Goal: Check status: Check status

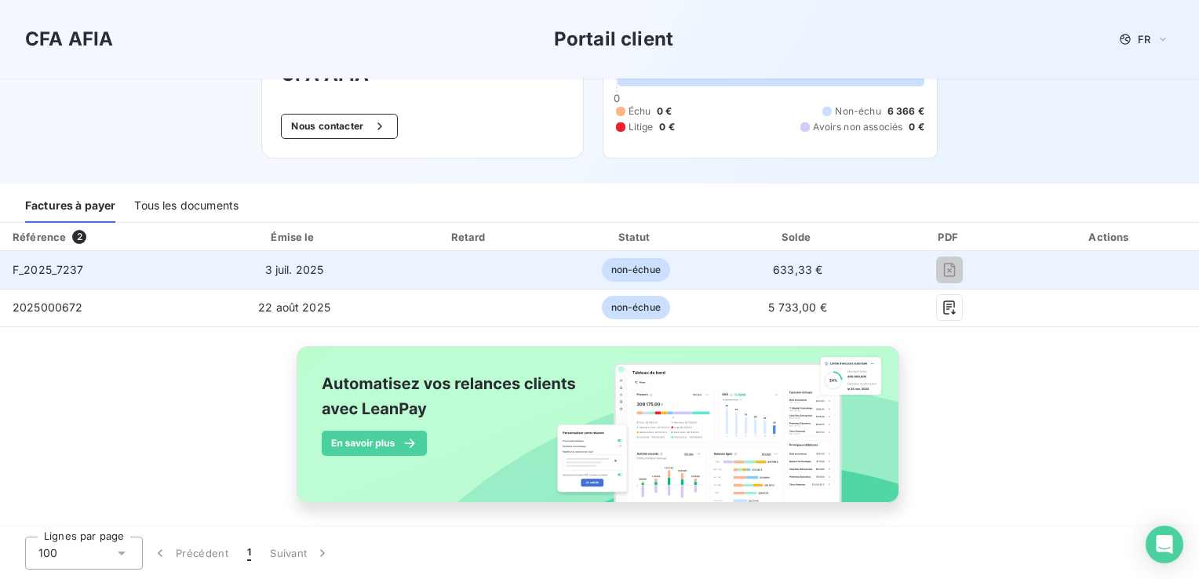
scroll to position [110, 0]
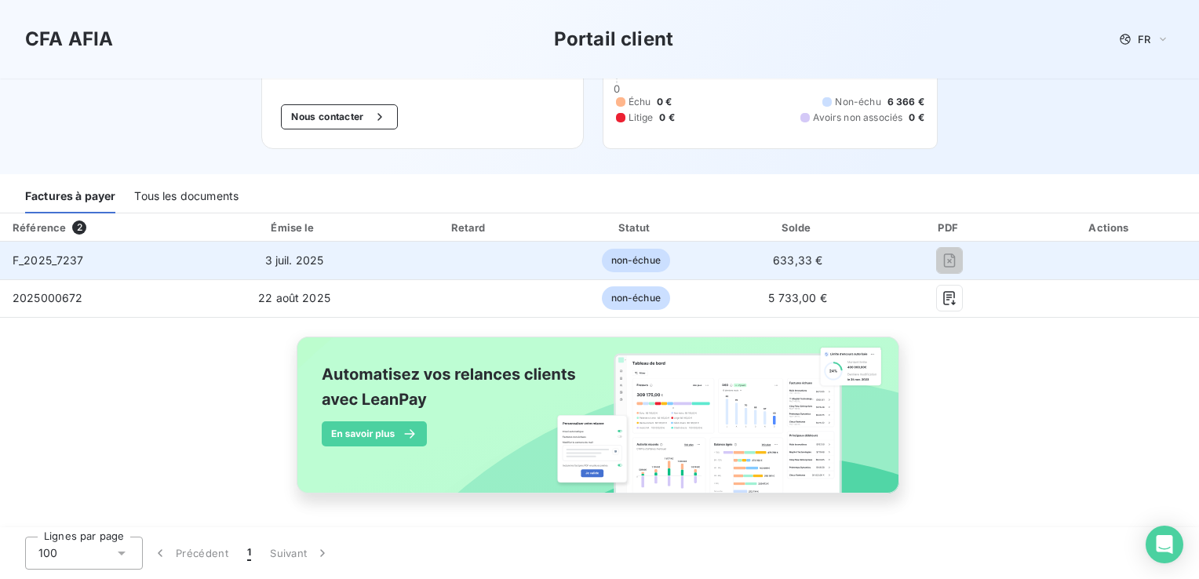
click at [92, 258] on td "F_2025_7237" at bounding box center [101, 261] width 202 height 38
click at [42, 258] on span "F_2025_7237" at bounding box center [48, 259] width 71 height 13
drag, startPoint x: 765, startPoint y: 257, endPoint x: 708, endPoint y: 247, distance: 58.1
click at [773, 257] on span "633,33 €" at bounding box center [797, 259] width 49 height 13
click at [509, 261] on td at bounding box center [470, 261] width 168 height 38
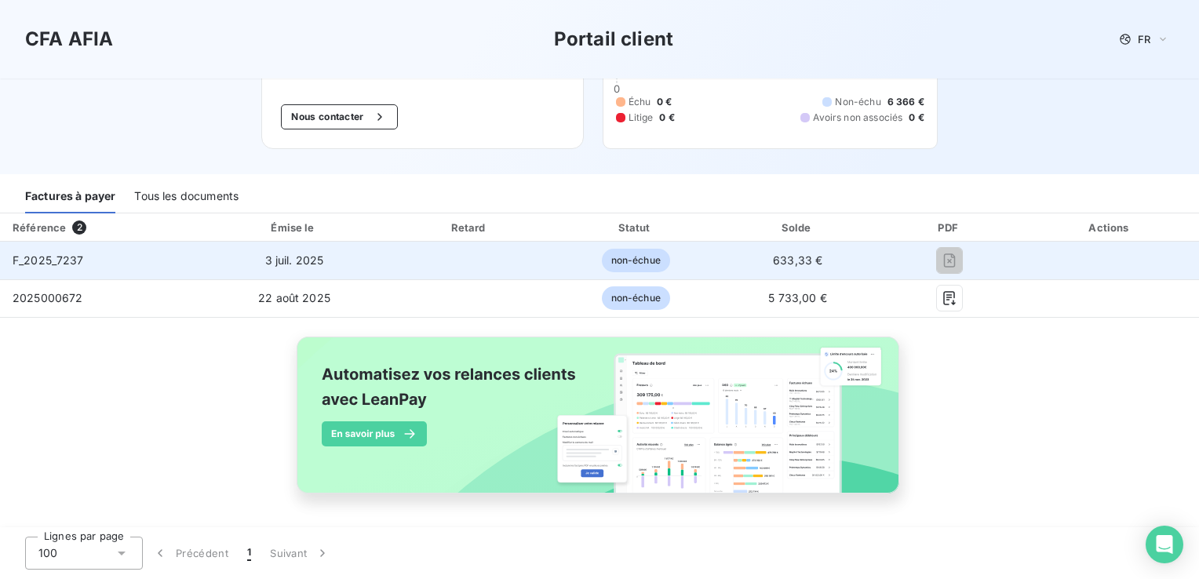
click at [27, 253] on div "F_2025_7237" at bounding box center [48, 261] width 71 height 16
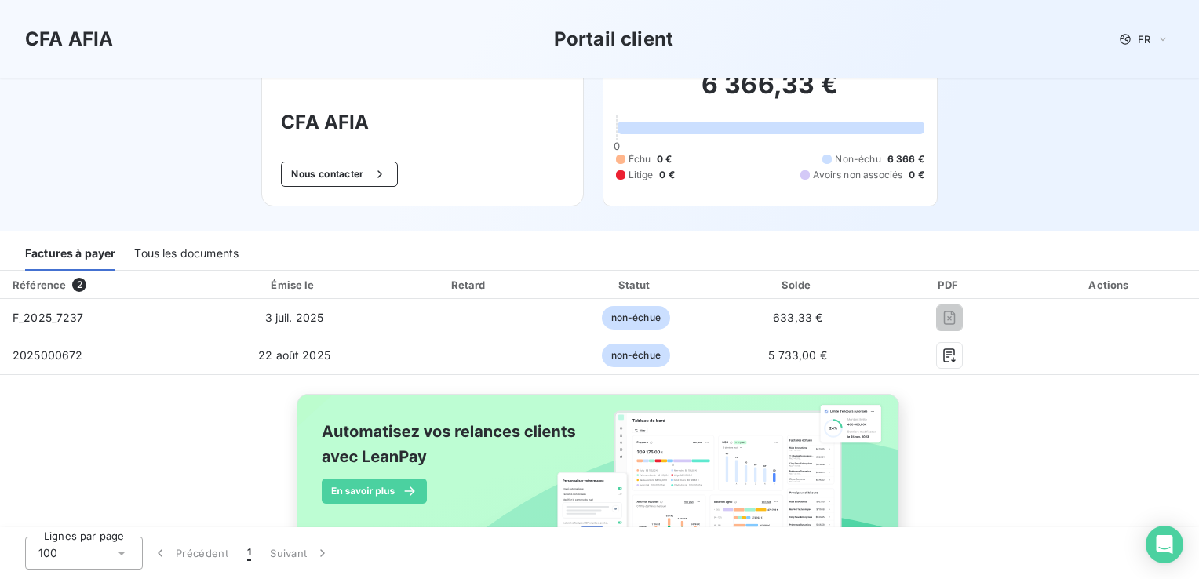
scroll to position [0, 0]
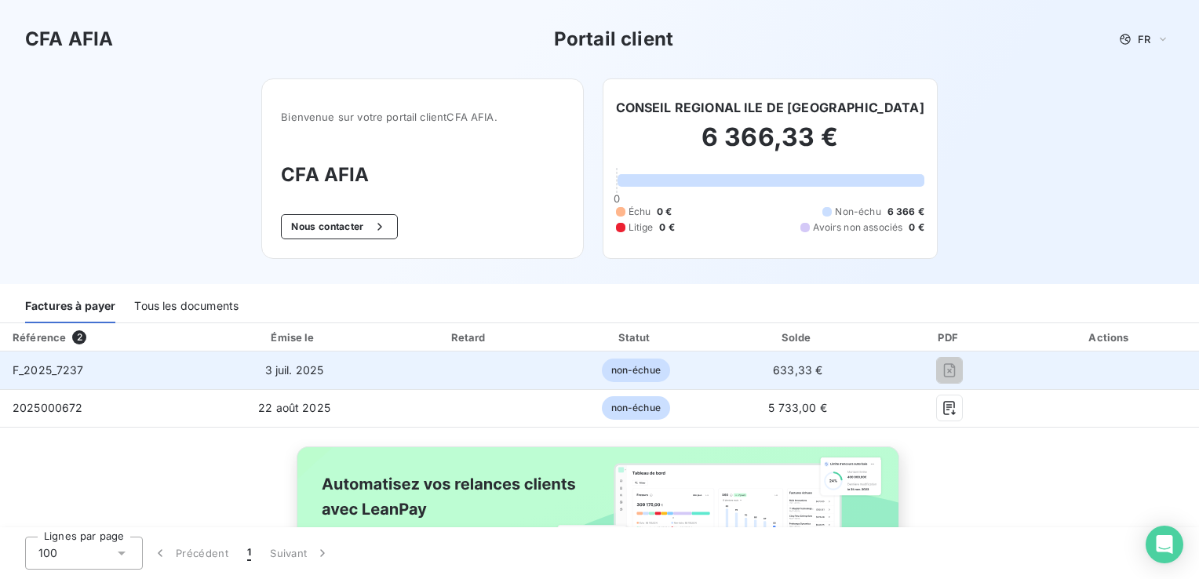
drag, startPoint x: 1080, startPoint y: 370, endPoint x: 1069, endPoint y: 366, distance: 11.7
click at [1078, 370] on td at bounding box center [1110, 371] width 177 height 38
click at [175, 372] on td "F_2025_7237" at bounding box center [101, 371] width 202 height 38
click at [36, 374] on span "F_2025_7237" at bounding box center [48, 369] width 71 height 13
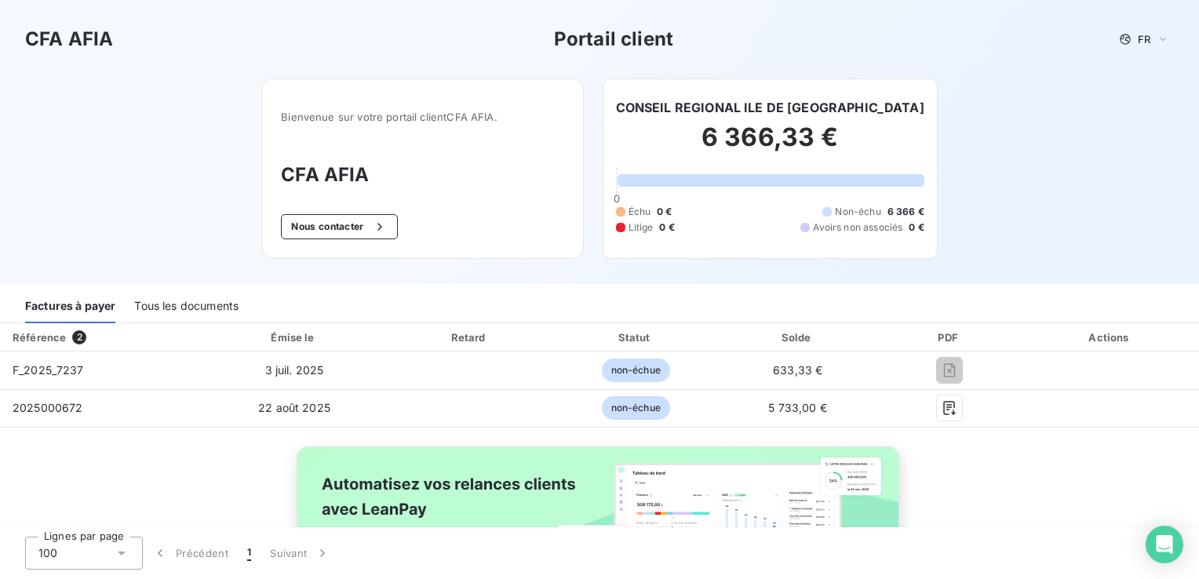
click at [38, 335] on div "Référence" at bounding box center [39, 337] width 53 height 13
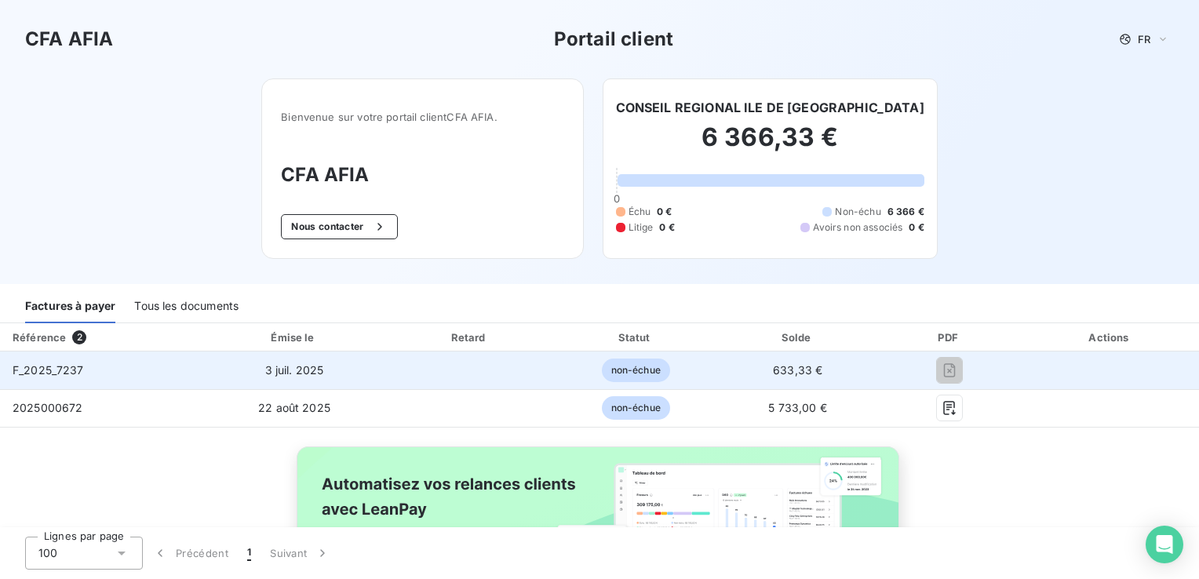
click at [34, 370] on span "F_2025_7237" at bounding box center [48, 369] width 71 height 13
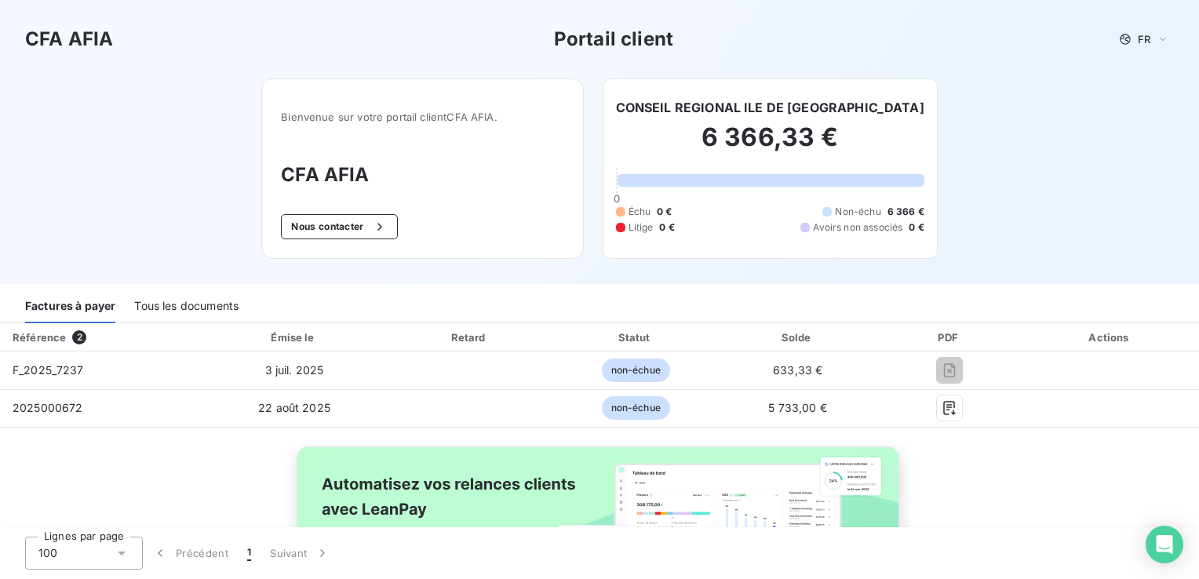
click at [164, 308] on div "Tous les documents" at bounding box center [186, 306] width 104 height 33
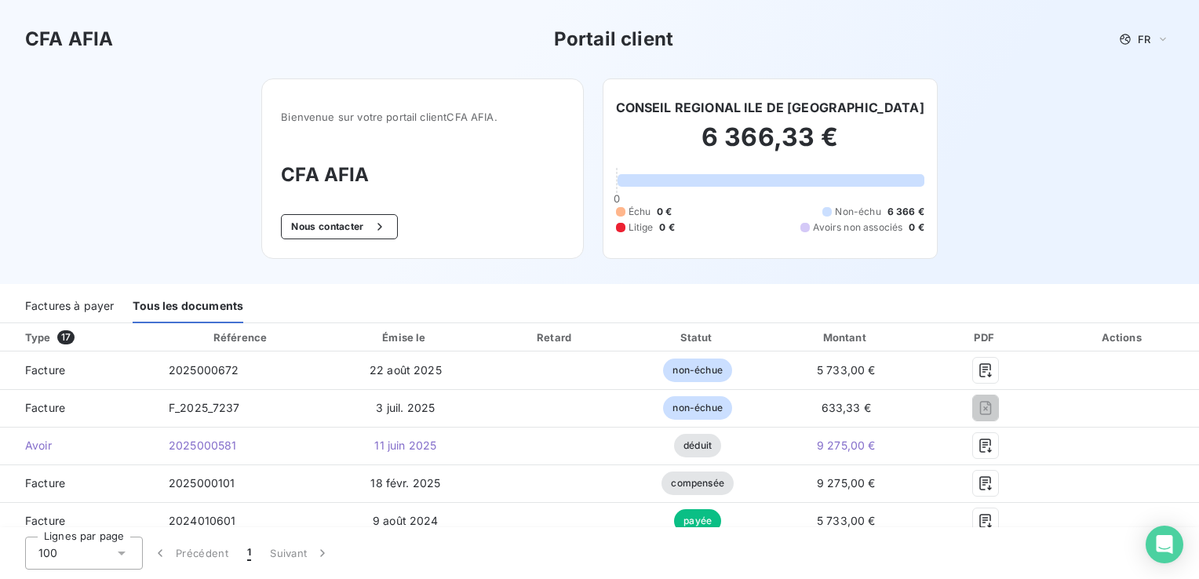
click at [65, 304] on div "Factures à payer" at bounding box center [69, 306] width 89 height 33
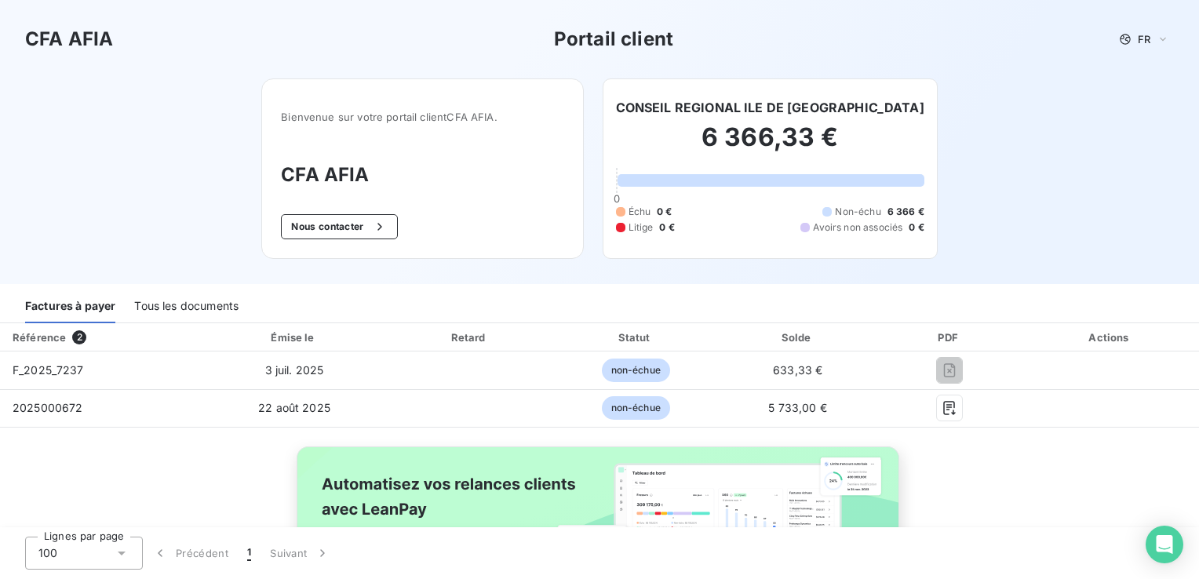
click at [162, 306] on div "Tous les documents" at bounding box center [186, 306] width 104 height 33
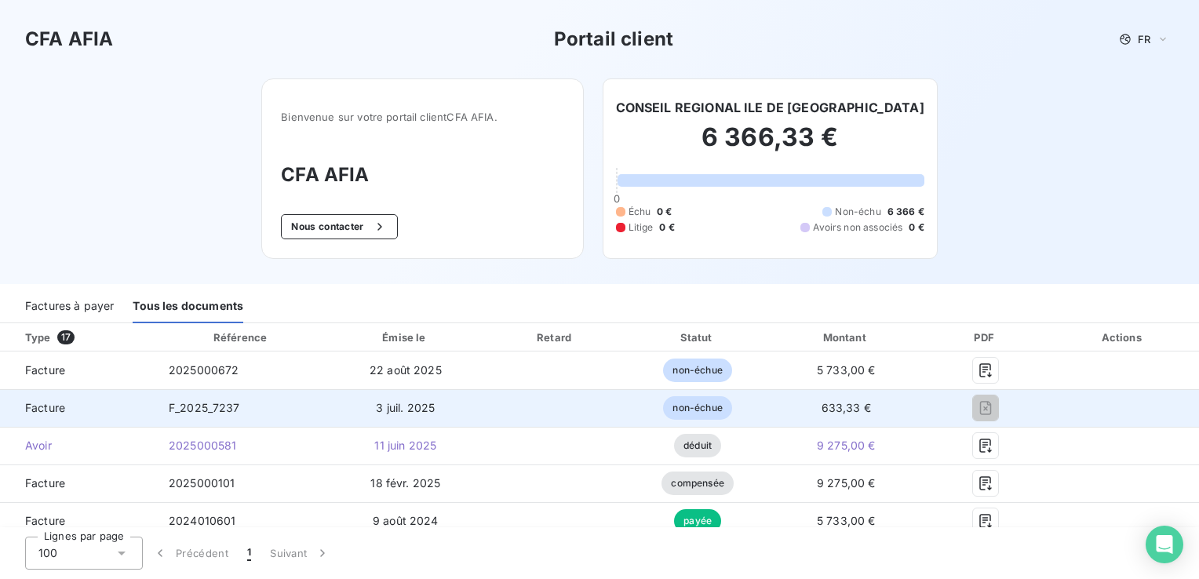
click at [180, 409] on span "F_2025_7237" at bounding box center [204, 407] width 71 height 13
drag, startPoint x: 219, startPoint y: 410, endPoint x: 300, endPoint y: 403, distance: 81.1
click at [220, 407] on span "F_2025_7237" at bounding box center [204, 407] width 71 height 13
drag, startPoint x: 719, startPoint y: 416, endPoint x: 711, endPoint y: 410, distance: 10.0
click at [718, 416] on span "non-échue" at bounding box center [697, 408] width 68 height 24
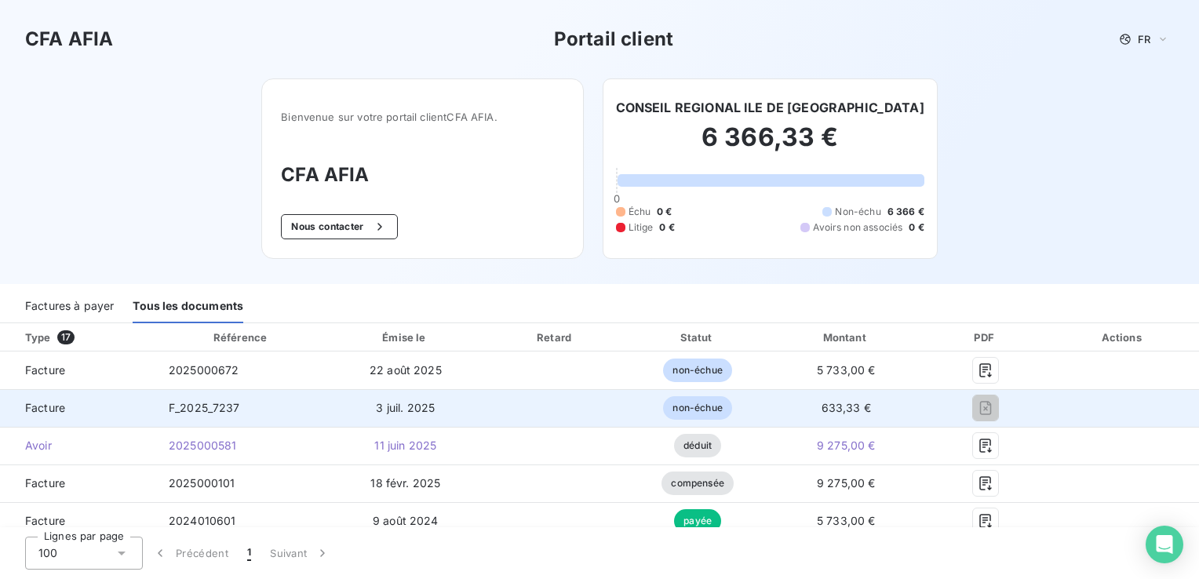
click at [707, 407] on span "non-échue" at bounding box center [697, 408] width 68 height 24
drag, startPoint x: 707, startPoint y: 407, endPoint x: 699, endPoint y: 407, distance: 7.9
click at [699, 407] on span "non-échue" at bounding box center [697, 408] width 68 height 24
click at [49, 407] on span "Facture" at bounding box center [78, 408] width 131 height 16
click at [1, 407] on td "Facture" at bounding box center [78, 408] width 156 height 38
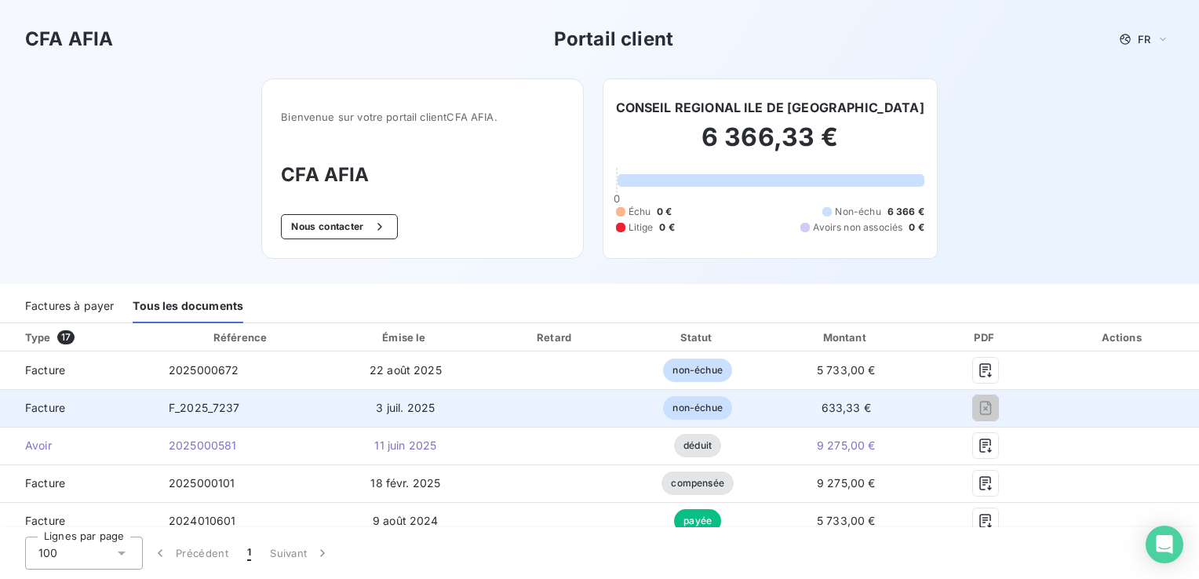
drag, startPoint x: 1, startPoint y: 405, endPoint x: 9, endPoint y: 403, distance: 8.2
click at [2, 404] on td "Facture" at bounding box center [78, 408] width 156 height 38
drag, startPoint x: 9, startPoint y: 403, endPoint x: 28, endPoint y: 389, distance: 23.7
click at [15, 400] on td "Facture" at bounding box center [78, 408] width 156 height 38
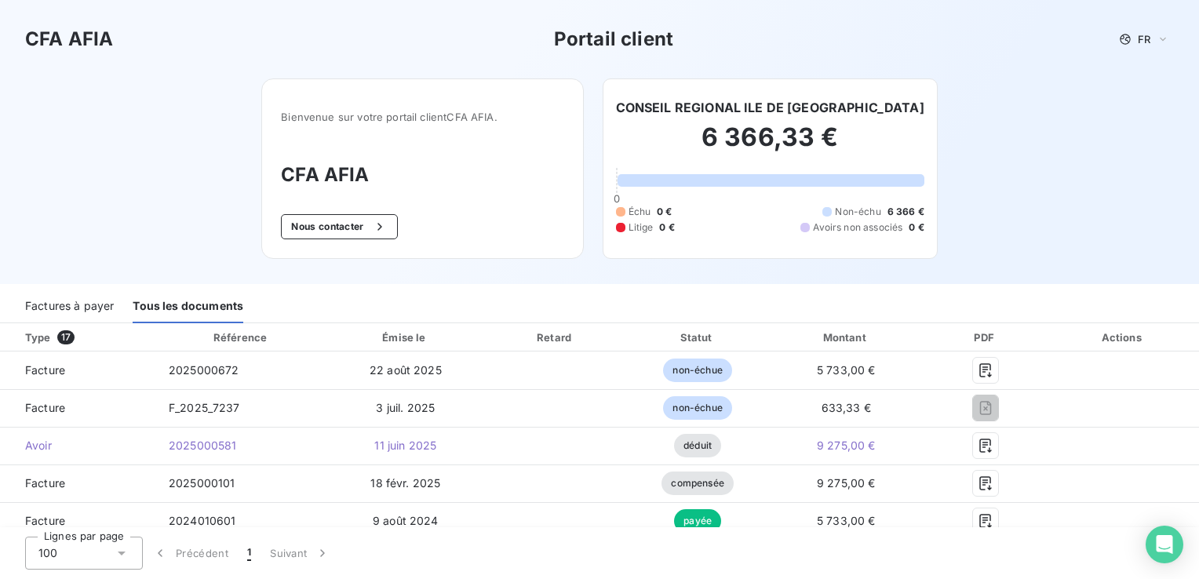
click at [88, 309] on div "Factures à payer" at bounding box center [69, 306] width 89 height 33
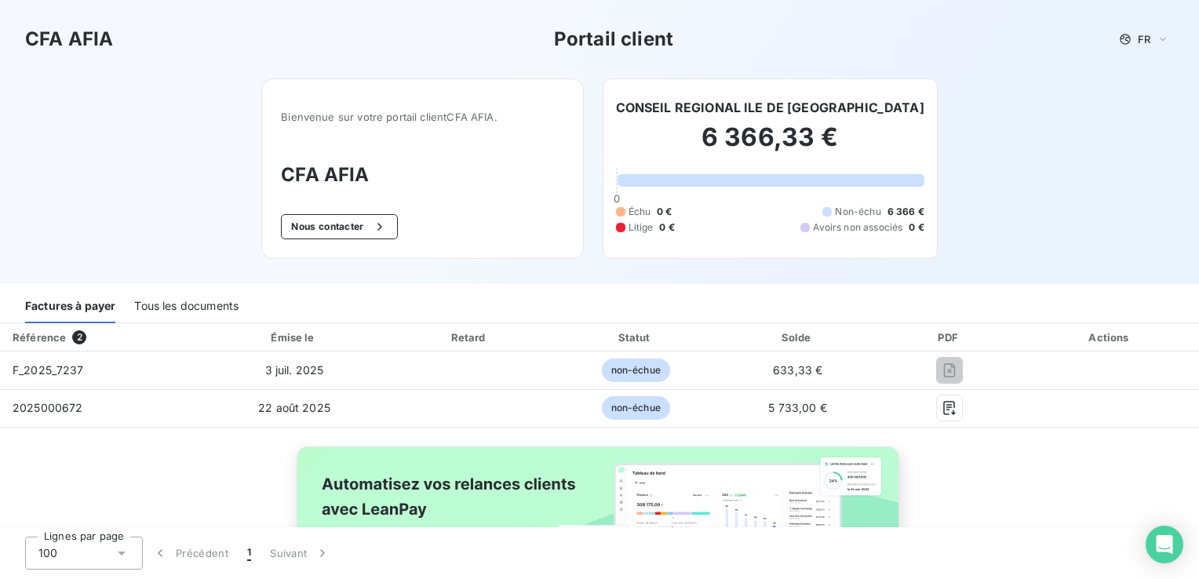
click at [470, 491] on img at bounding box center [600, 533] width 634 height 193
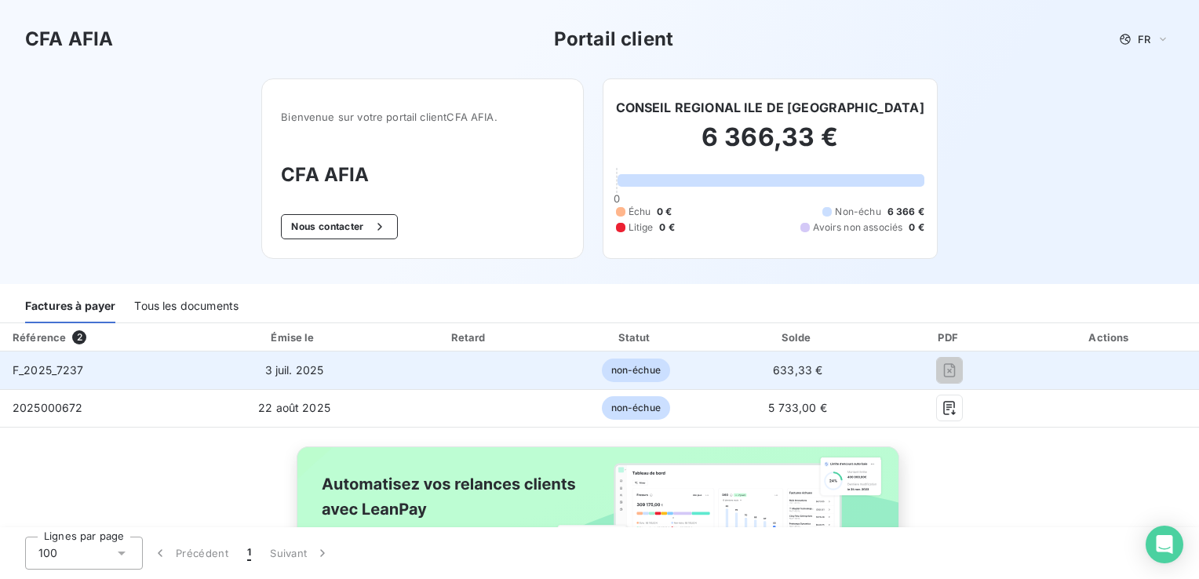
click at [42, 359] on td "F_2025_7237" at bounding box center [101, 371] width 202 height 38
click at [640, 364] on span "non-échue" at bounding box center [636, 371] width 68 height 24
click at [916, 367] on div at bounding box center [950, 370] width 118 height 25
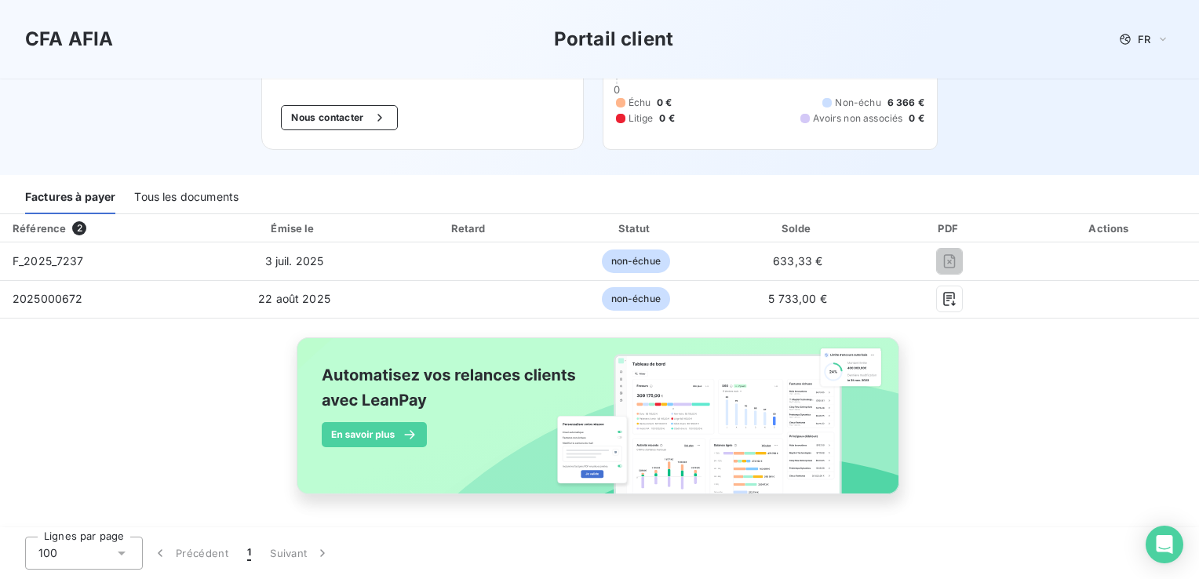
scroll to position [110, 0]
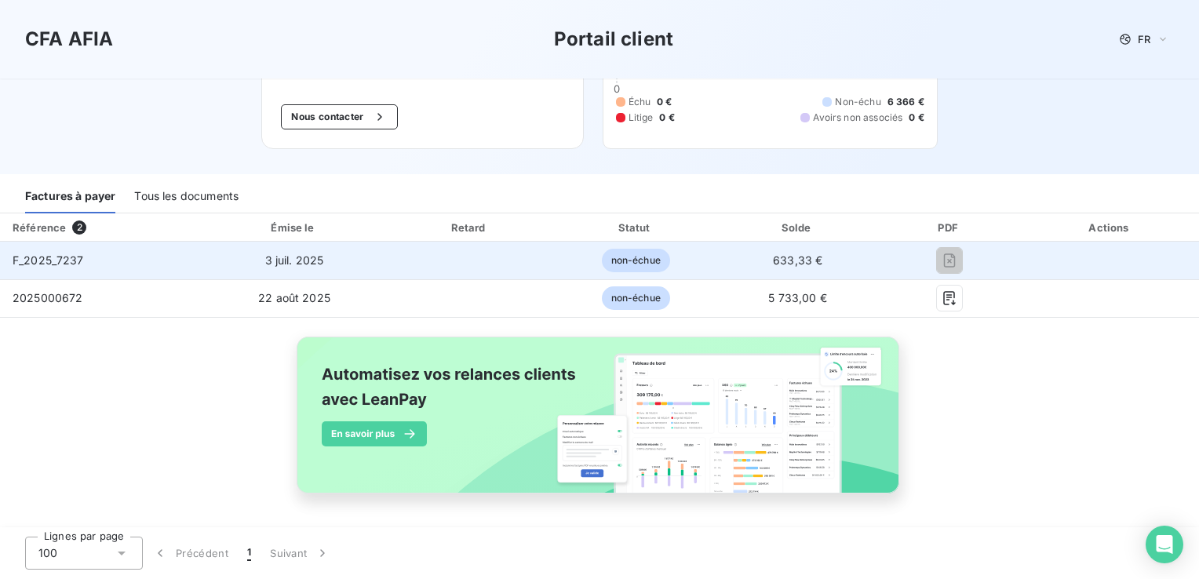
click at [47, 248] on td "F_2025_7237" at bounding box center [101, 261] width 202 height 38
drag, startPoint x: 47, startPoint y: 248, endPoint x: 46, endPoint y: 256, distance: 7.9
click at [46, 256] on span "F_2025_7237" at bounding box center [48, 259] width 71 height 13
